Goal: Transaction & Acquisition: Purchase product/service

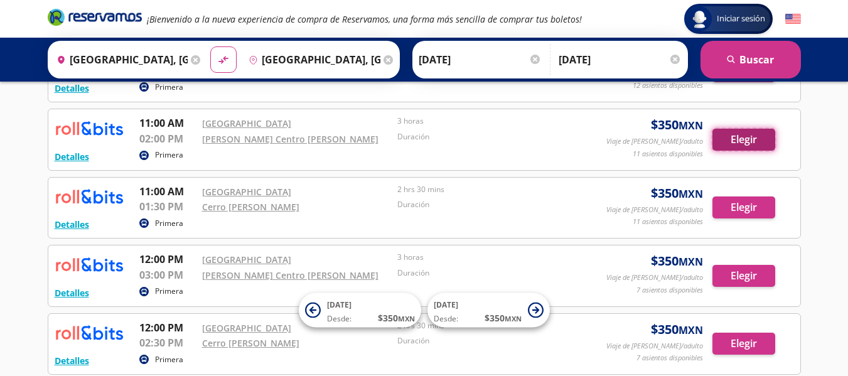
click at [739, 144] on button "Elegir" at bounding box center [743, 140] width 63 height 22
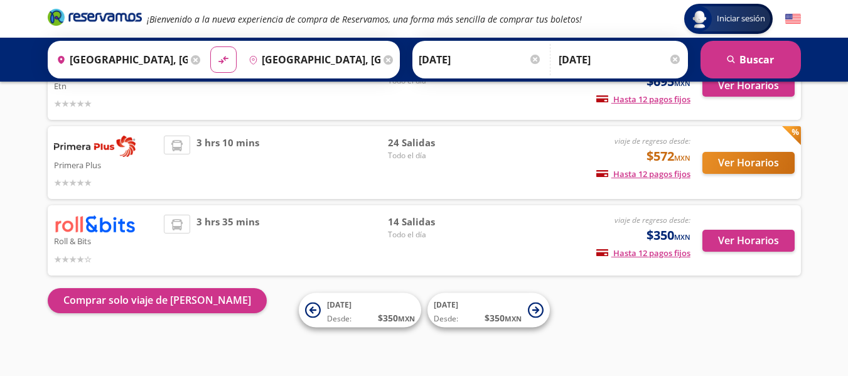
scroll to position [195, 0]
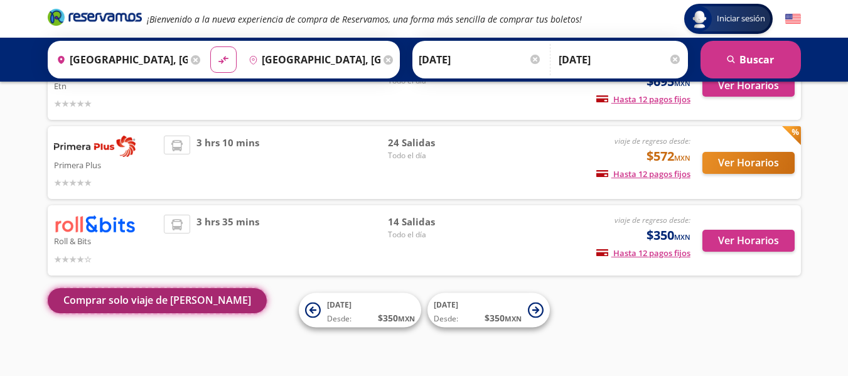
click at [132, 305] on button "Comprar solo viaje de [PERSON_NAME]" at bounding box center [157, 300] width 219 height 25
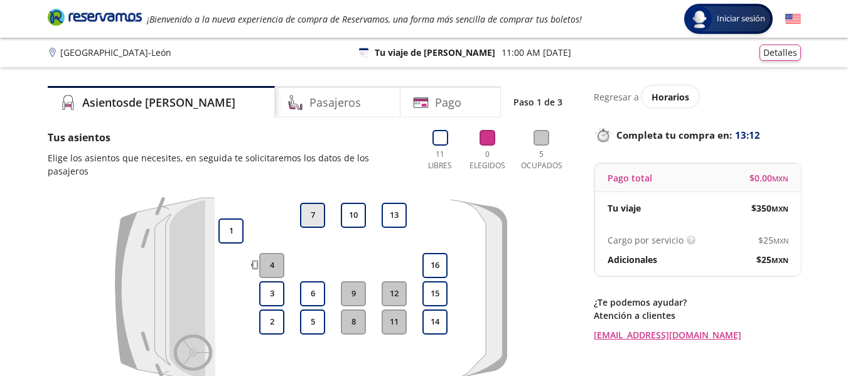
click at [314, 205] on button "7" at bounding box center [312, 215] width 25 height 25
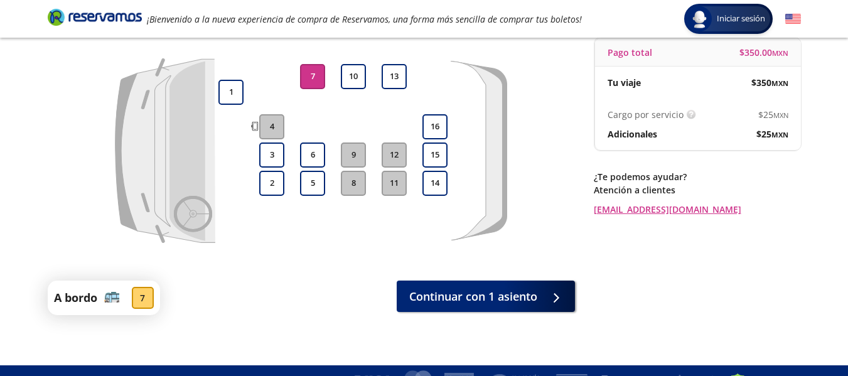
scroll to position [146, 0]
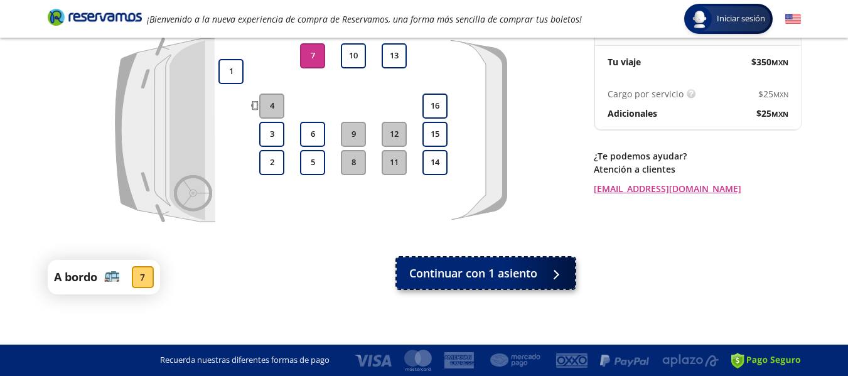
click at [561, 270] on div at bounding box center [552, 273] width 19 height 16
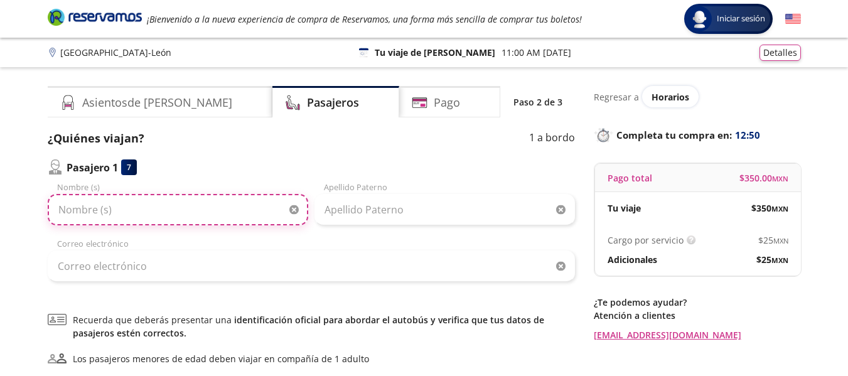
click at [72, 212] on input "Nombre (s)" at bounding box center [178, 209] width 260 height 31
type input "[PERSON_NAME]"
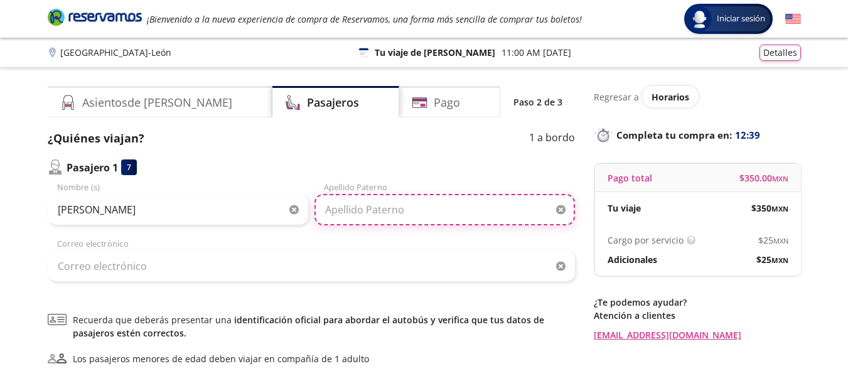
click at [345, 220] on input "Apellido Paterno" at bounding box center [444, 209] width 260 height 31
type input "[PERSON_NAME]"
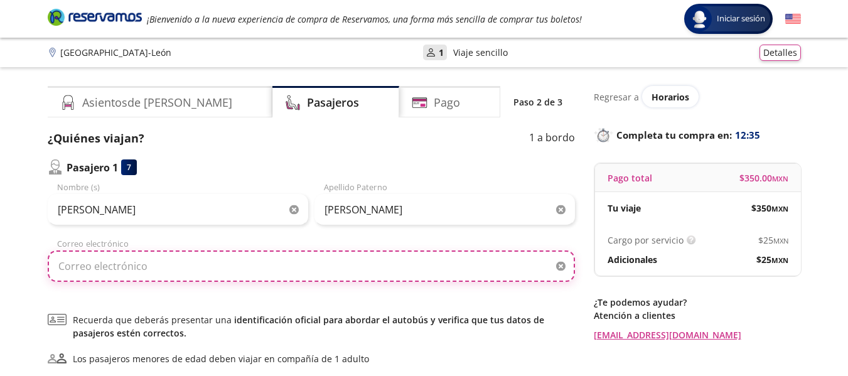
click at [106, 267] on input "Correo electrónico" at bounding box center [311, 265] width 527 height 31
type input "[EMAIL_ADDRESS][DOMAIN_NAME]"
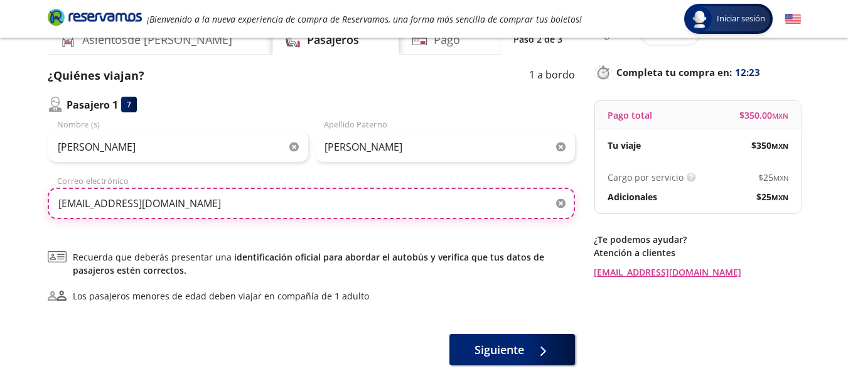
scroll to position [126, 0]
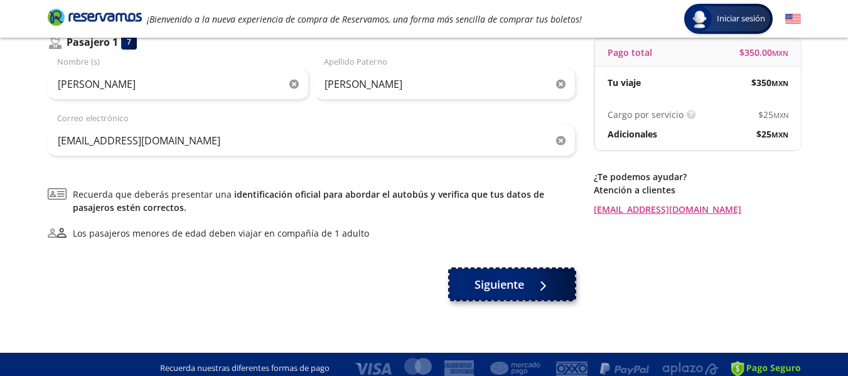
click at [543, 284] on div at bounding box center [539, 285] width 19 height 16
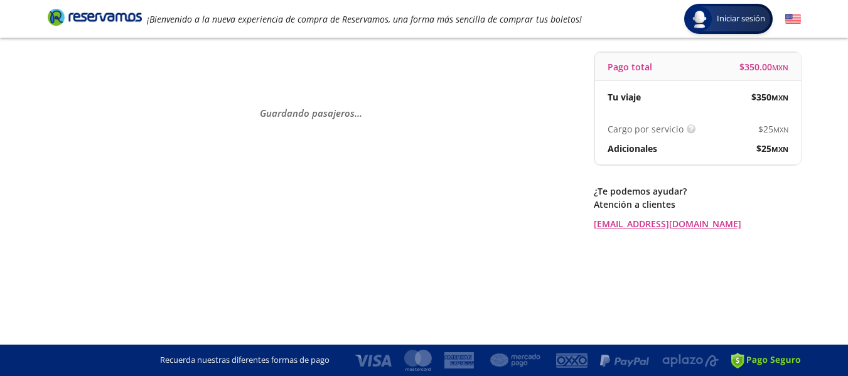
scroll to position [0, 0]
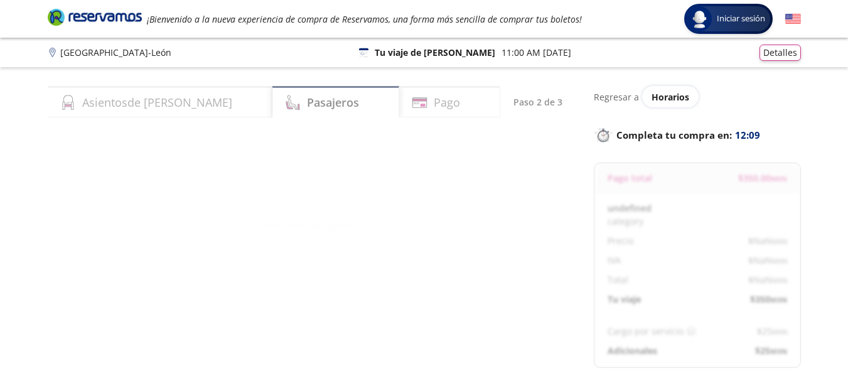
select select "MX"
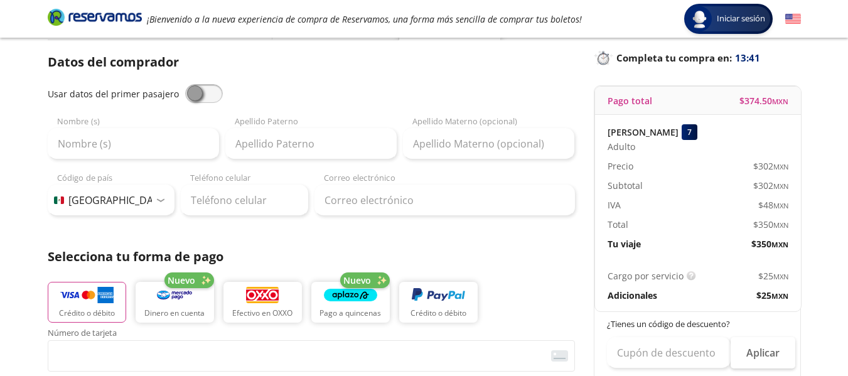
scroll to position [126, 0]
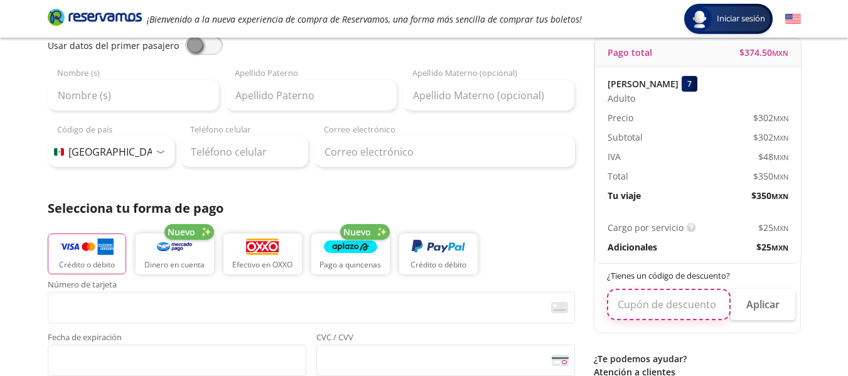
click at [631, 306] on input "text" at bounding box center [669, 304] width 124 height 31
type input "INAPAM"
click button "Aplicar" at bounding box center [763, 304] width 65 height 31
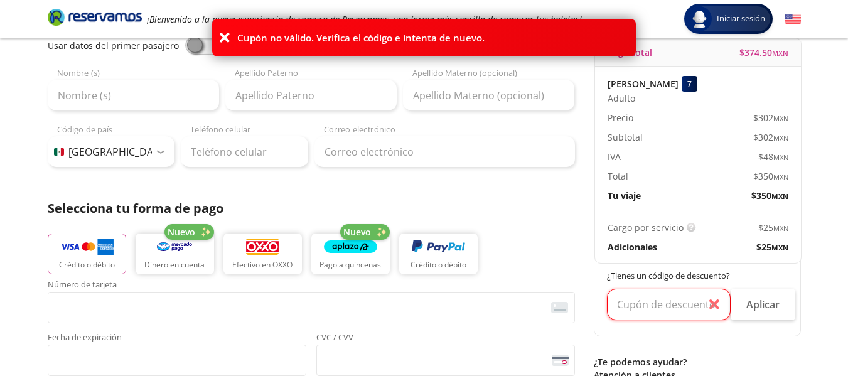
click at [223, 38] on icon at bounding box center [224, 37] width 13 height 13
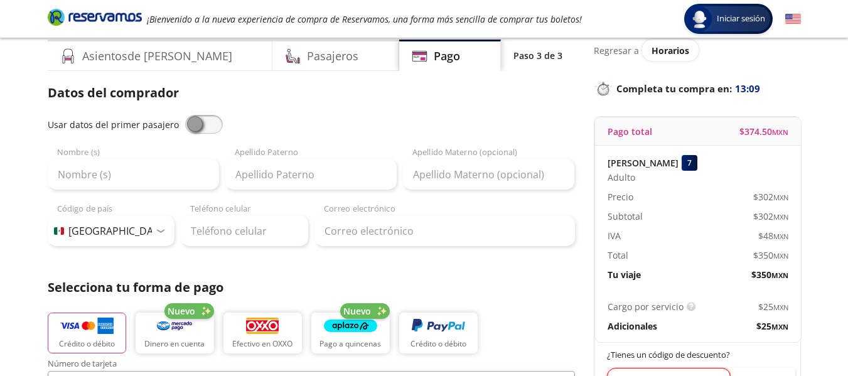
scroll to position [0, 0]
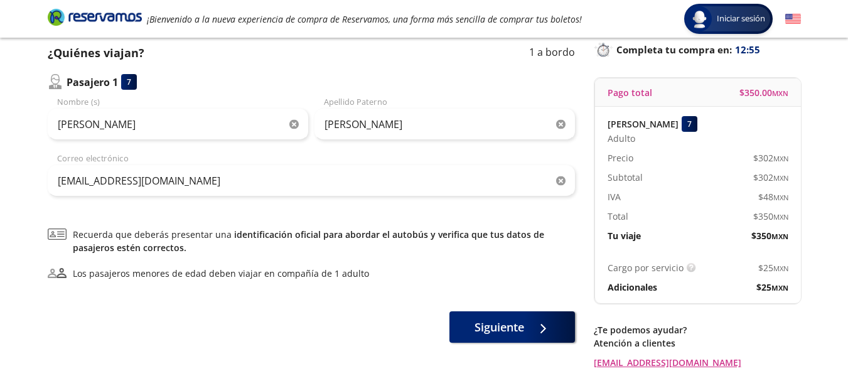
scroll to position [126, 0]
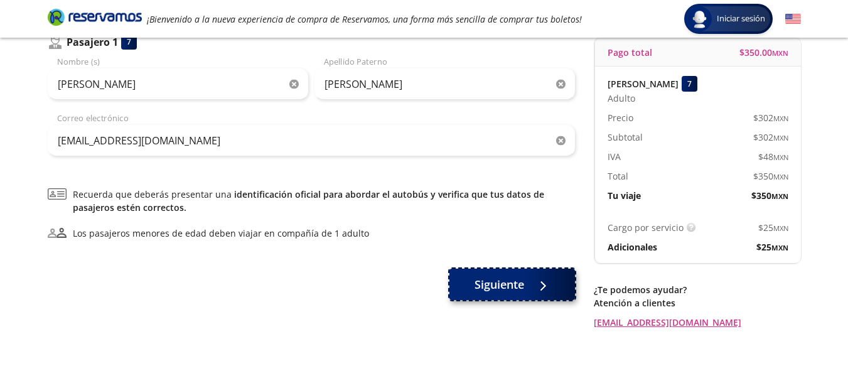
click at [542, 284] on div at bounding box center [542, 284] width 0 height 0
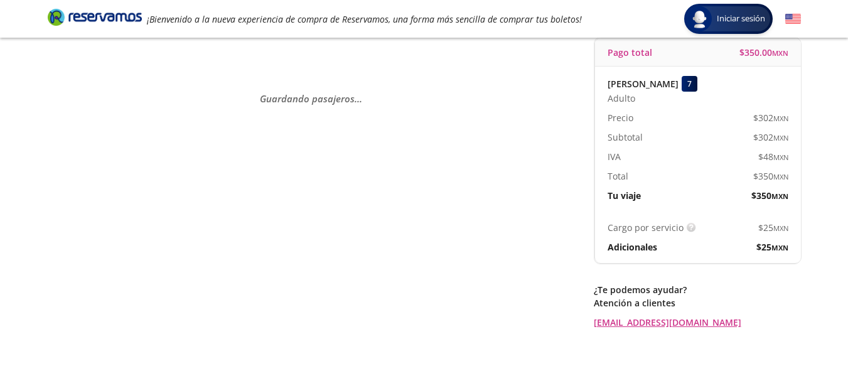
scroll to position [0, 0]
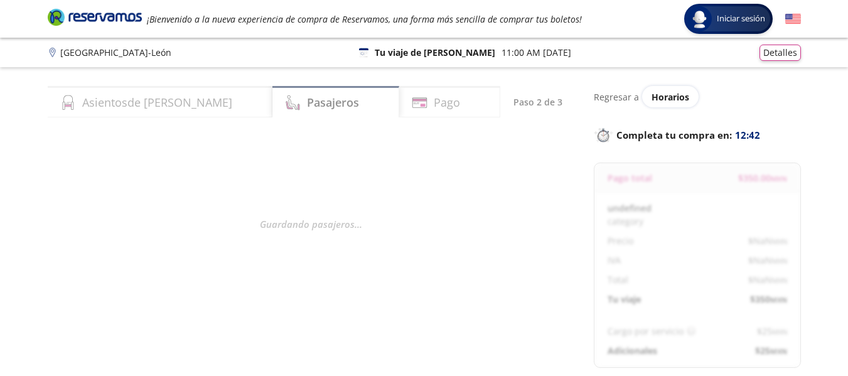
select select "MX"
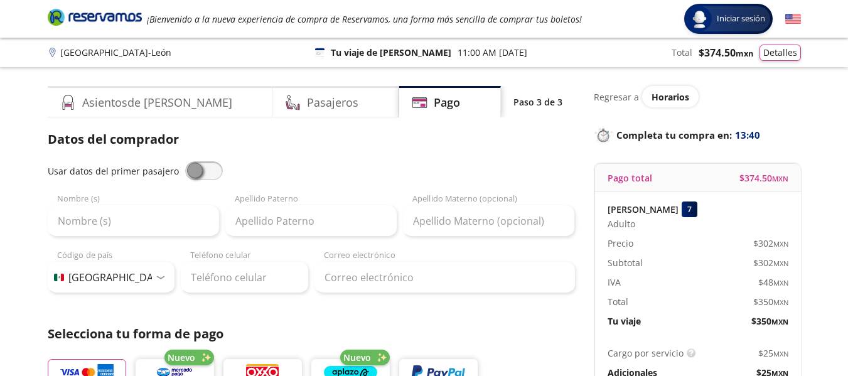
drag, startPoint x: 189, startPoint y: 171, endPoint x: 179, endPoint y: 196, distance: 26.2
click at [188, 171] on span at bounding box center [204, 170] width 38 height 19
click at [185, 161] on input "checkbox" at bounding box center [185, 161] width 0 height 0
type input "[PERSON_NAME]"
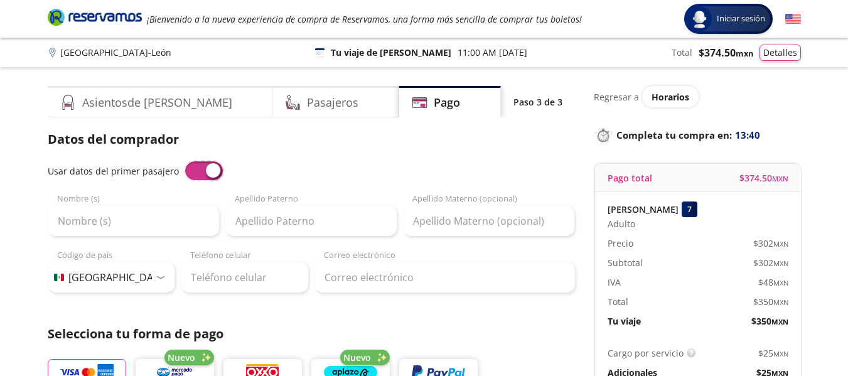
type input "[EMAIL_ADDRESS][DOMAIN_NAME]"
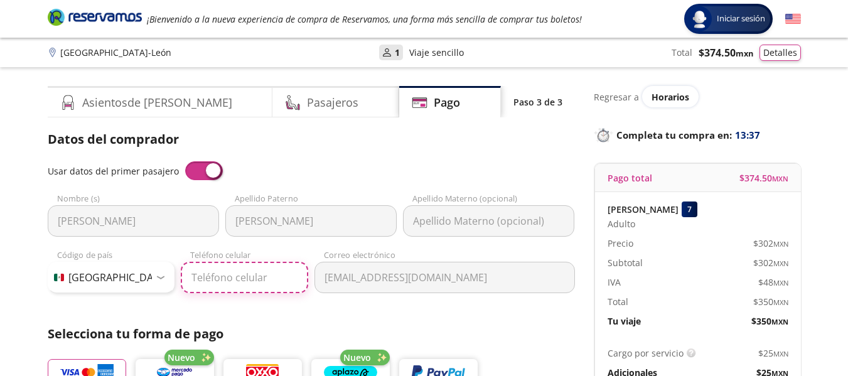
click at [216, 282] on input "Teléfono celular" at bounding box center [244, 277] width 127 height 31
type input "33 1520 3051"
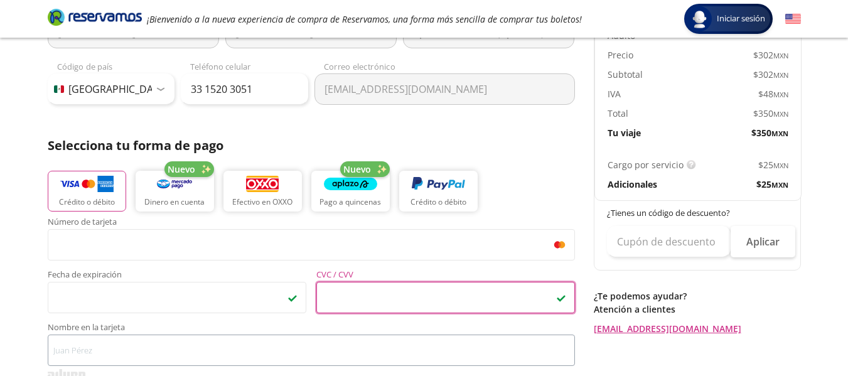
scroll to position [251, 0]
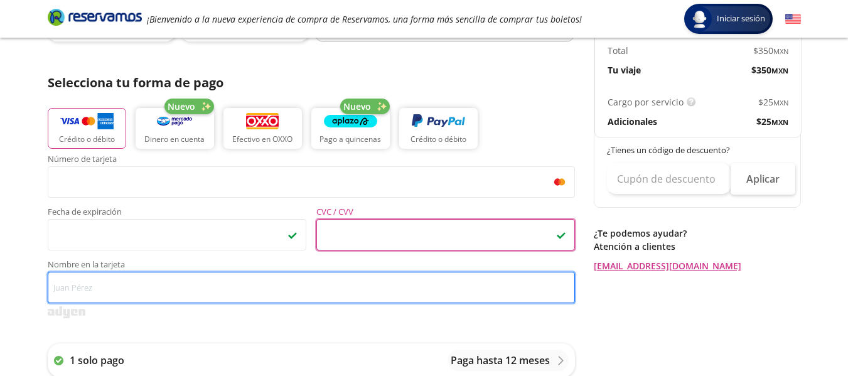
click at [113, 291] on input "Nombre en la tarjeta" at bounding box center [311, 287] width 527 height 31
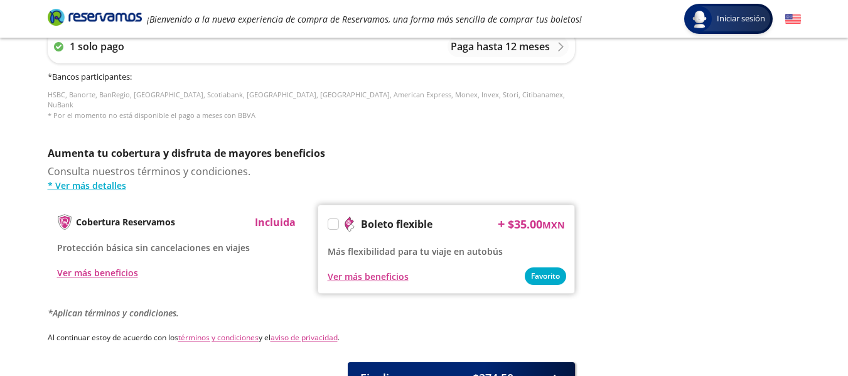
scroll to position [628, 0]
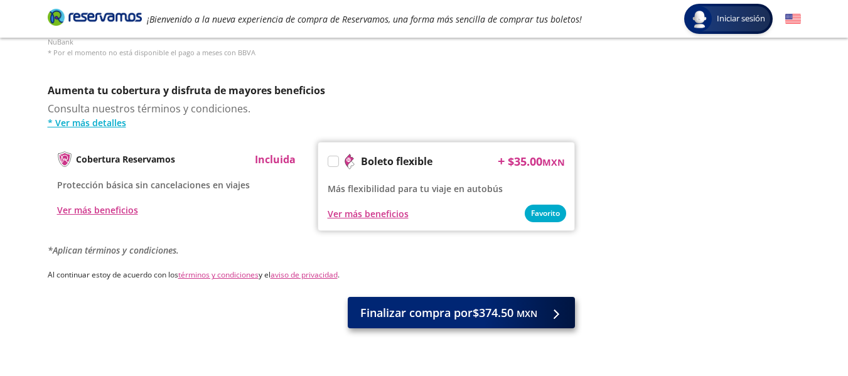
type input "[PERSON_NAME]"
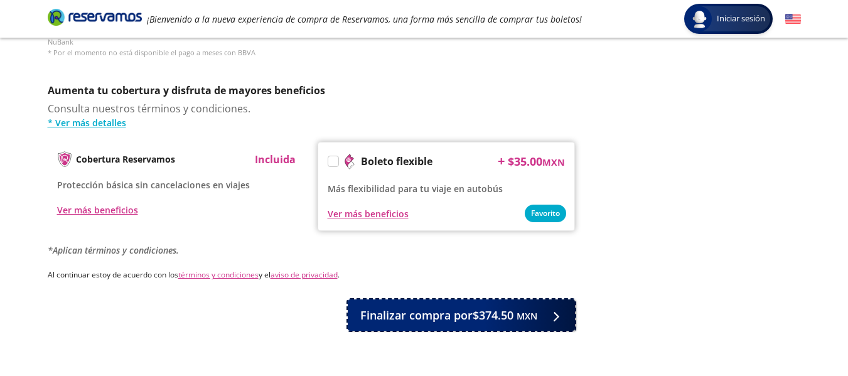
click at [555, 315] on div at bounding box center [555, 315] width 0 height 0
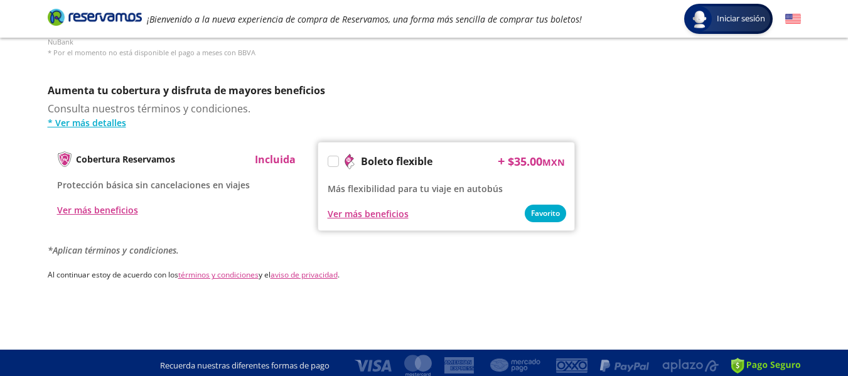
scroll to position [0, 0]
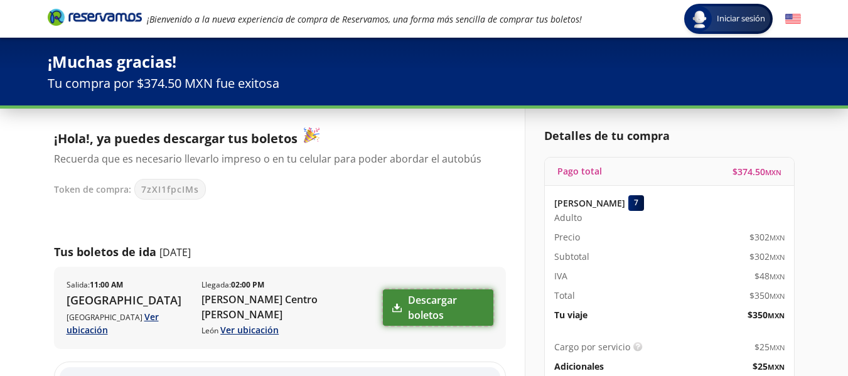
click at [432, 301] on link "Descargar boletos" at bounding box center [438, 307] width 110 height 36
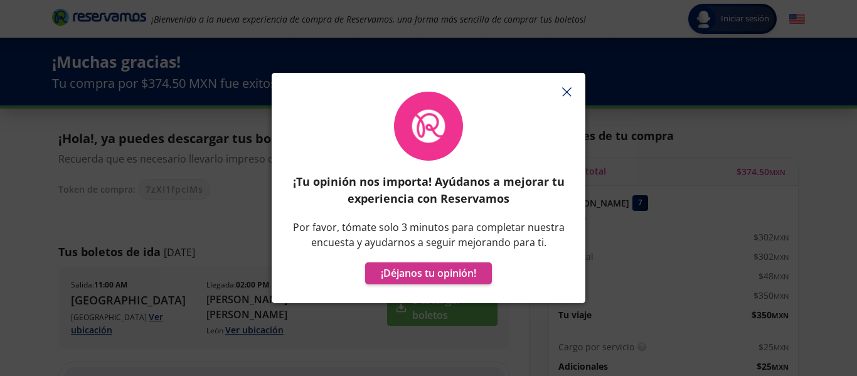
click at [569, 89] on line "button" at bounding box center [567, 92] width 8 height 8
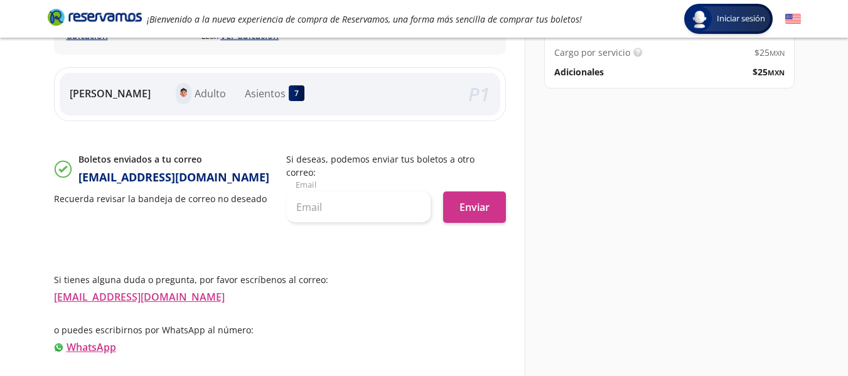
scroll to position [297, 0]
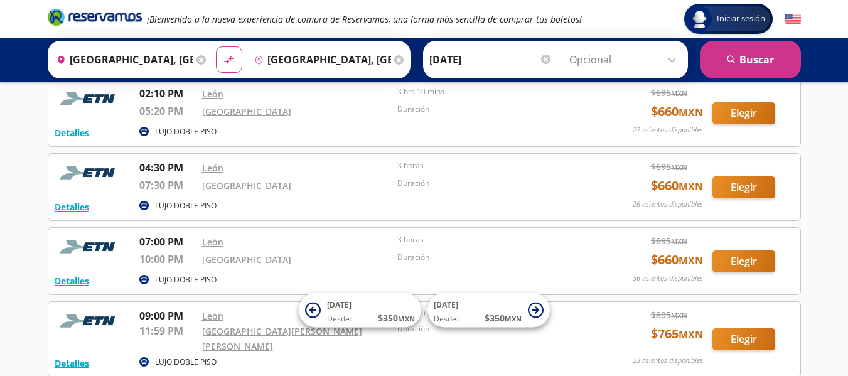
scroll to position [461, 0]
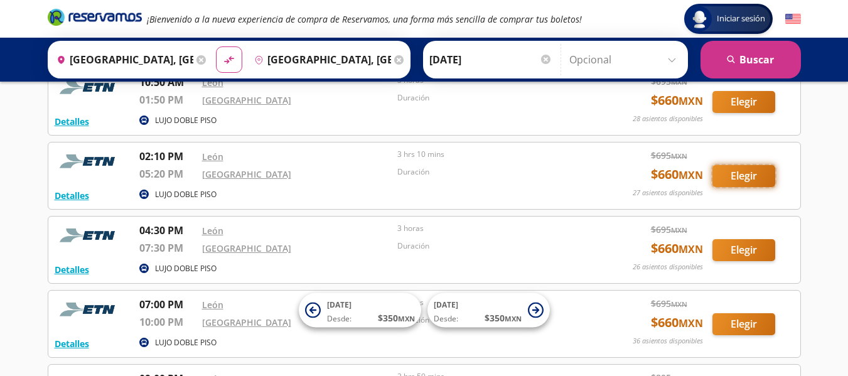
click at [740, 174] on button "Elegir" at bounding box center [743, 176] width 63 height 22
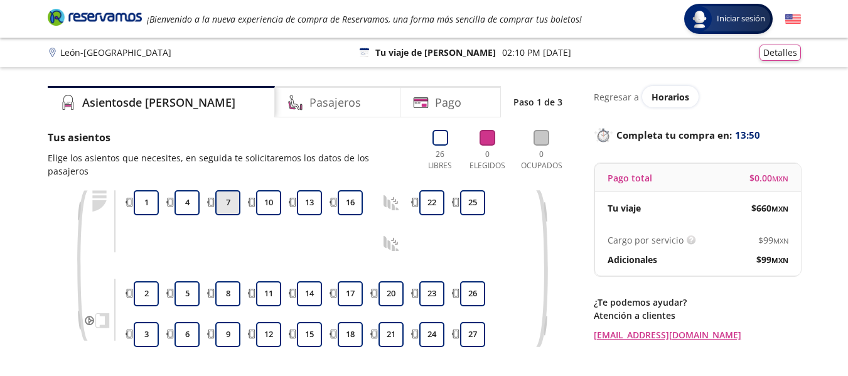
click at [229, 191] on button "7" at bounding box center [227, 202] width 25 height 25
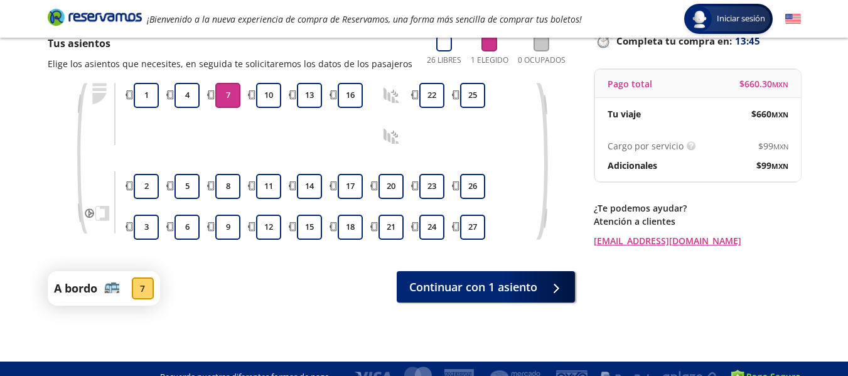
scroll to position [111, 0]
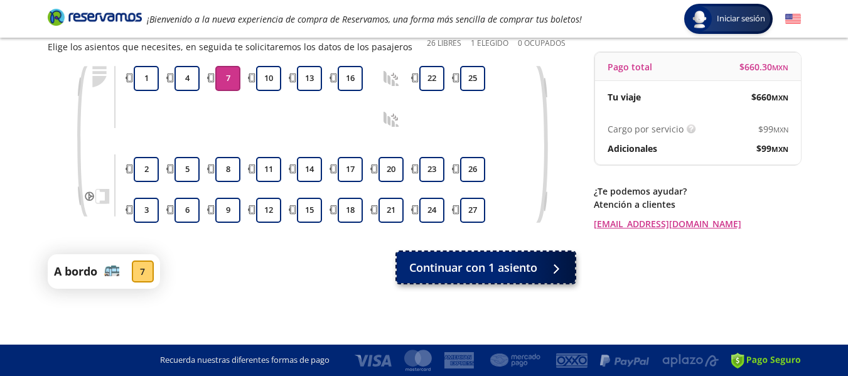
click at [541, 268] on button "Continuar con 1 asiento" at bounding box center [486, 267] width 178 height 31
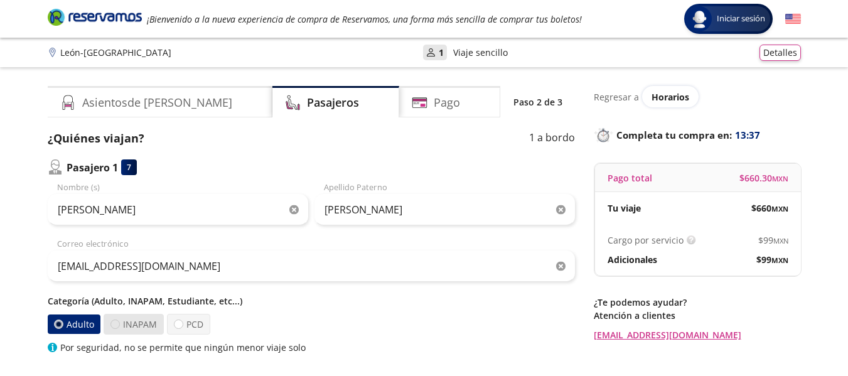
click at [115, 326] on div at bounding box center [114, 323] width 9 height 9
click at [115, 326] on input "INAPAM" at bounding box center [115, 324] width 8 height 8
radio input "true"
radio input "false"
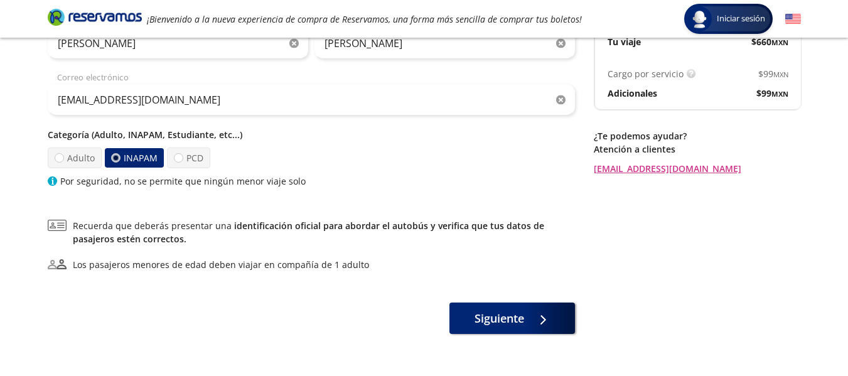
scroll to position [188, 0]
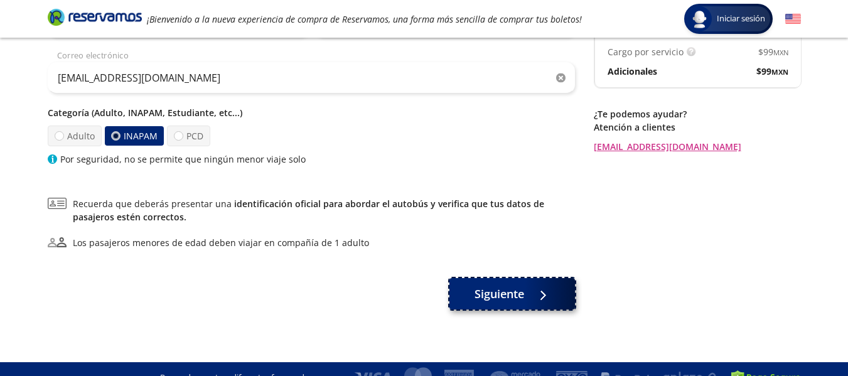
click at [504, 291] on span "Siguiente" at bounding box center [499, 294] width 50 height 17
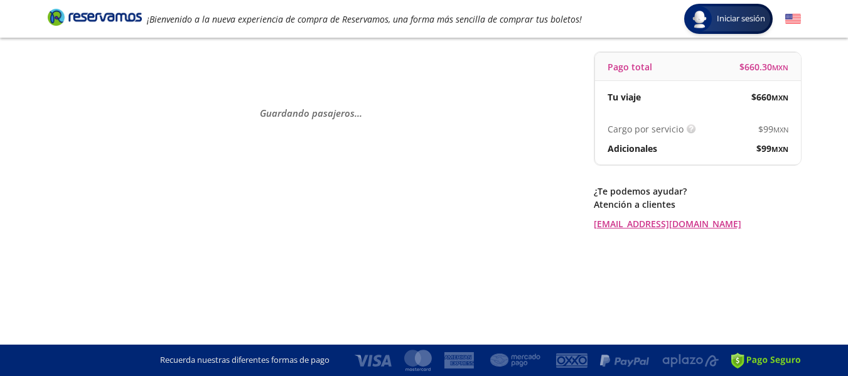
scroll to position [0, 0]
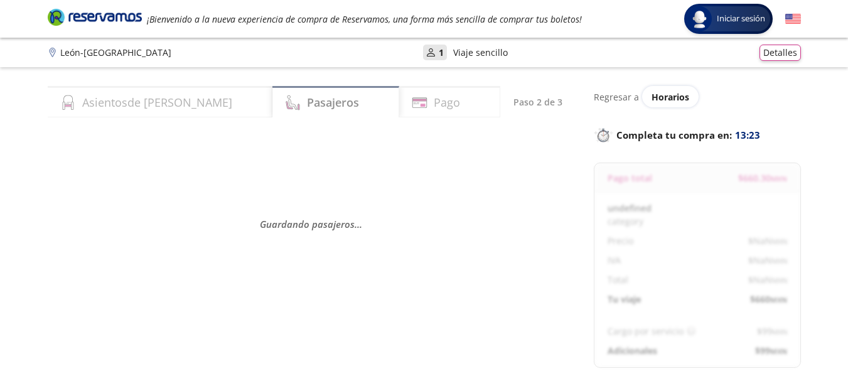
select select "MX"
